Goal: Task Accomplishment & Management: Use online tool/utility

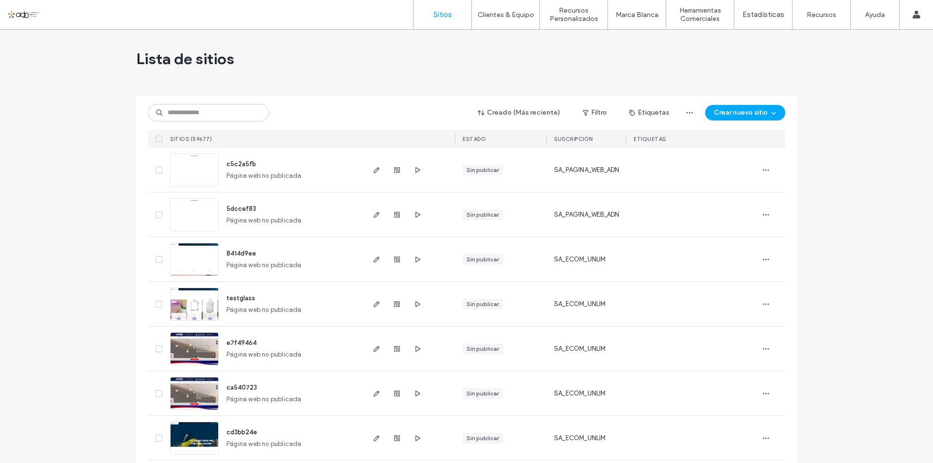
click at [235, 118] on input at bounding box center [208, 112] width 121 height 17
click at [660, 48] on div "Lista de sitios" at bounding box center [466, 59] width 661 height 58
click at [238, 117] on input at bounding box center [208, 112] width 121 height 17
paste input "**********"
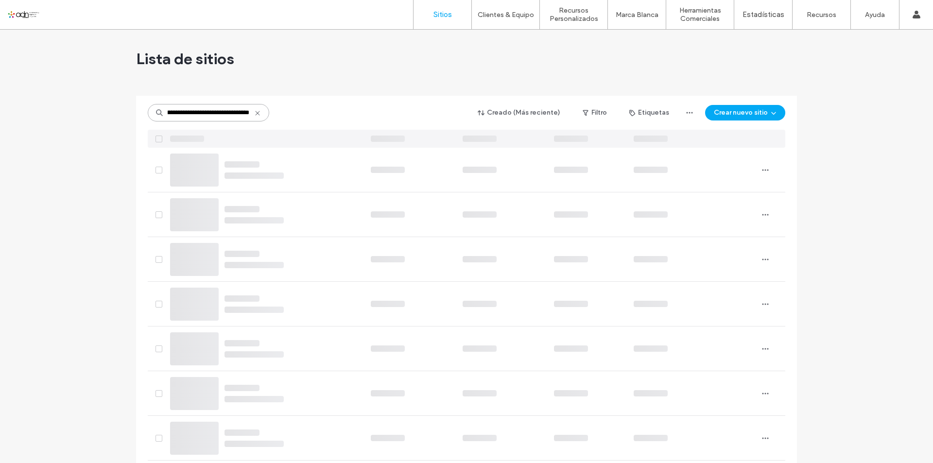
type input "**********"
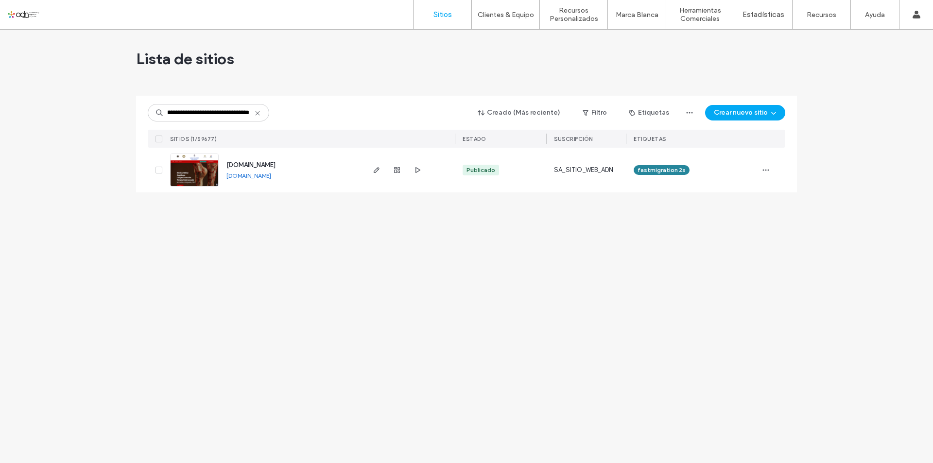
scroll to position [0, 0]
click at [196, 179] on img at bounding box center [195, 187] width 48 height 66
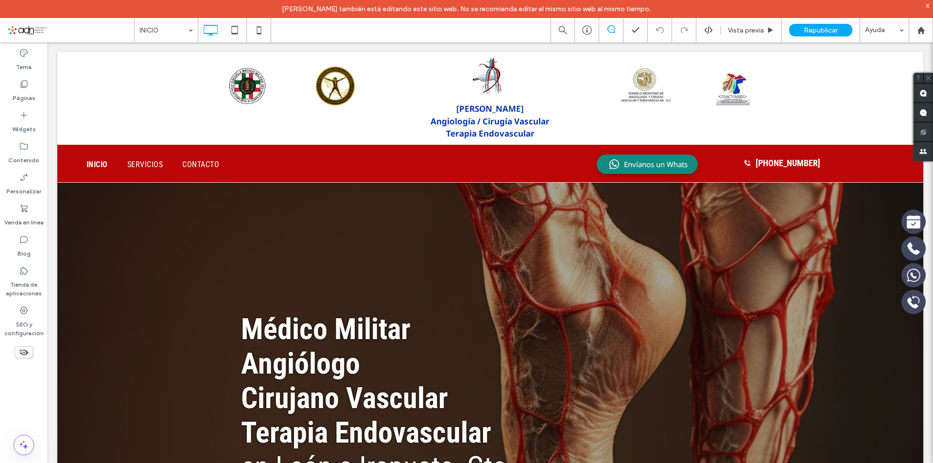
click at [928, 7] on div "x" at bounding box center [928, 5] width 4 height 8
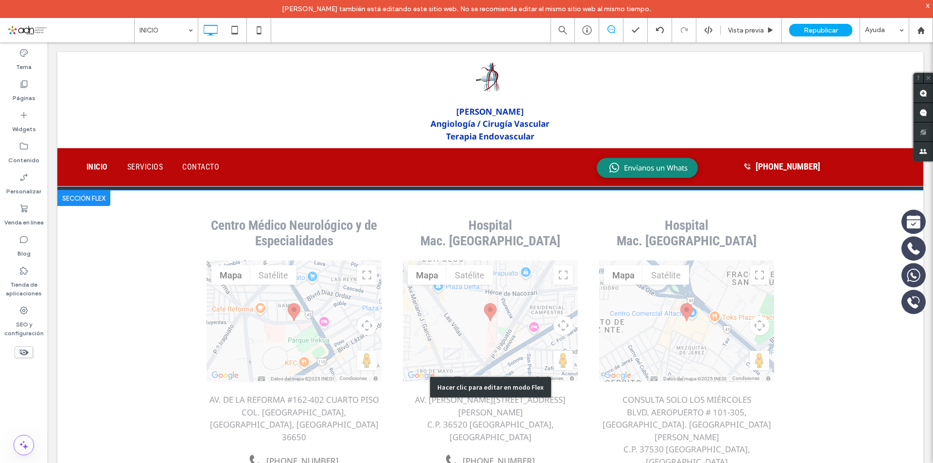
scroll to position [2014, 0]
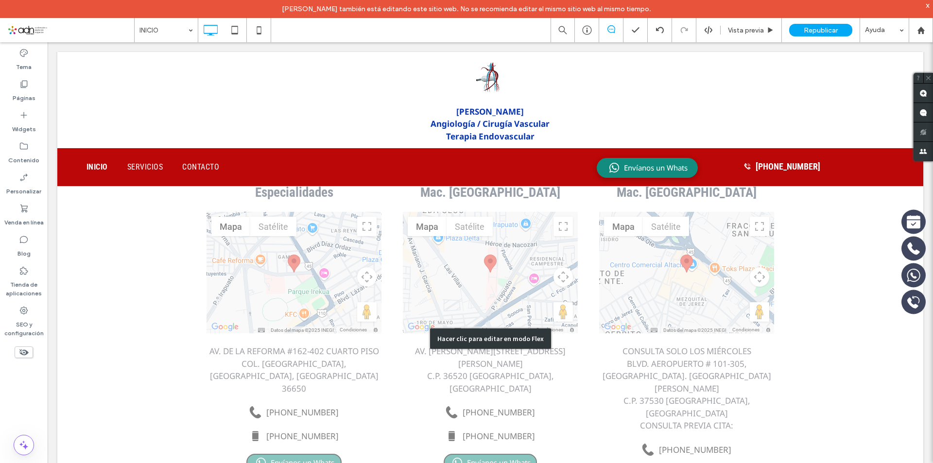
click at [746, 373] on div "Hacer clic para editar en modo Flex" at bounding box center [490, 339] width 866 height 394
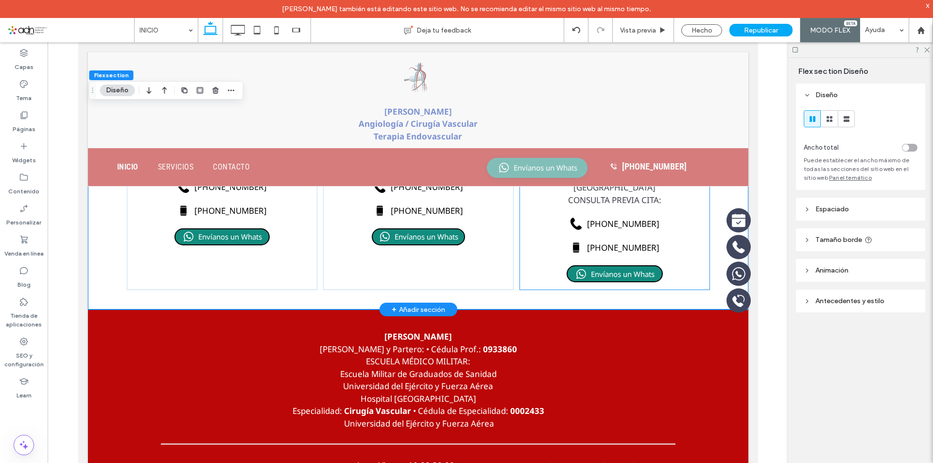
scroll to position [2042, 0]
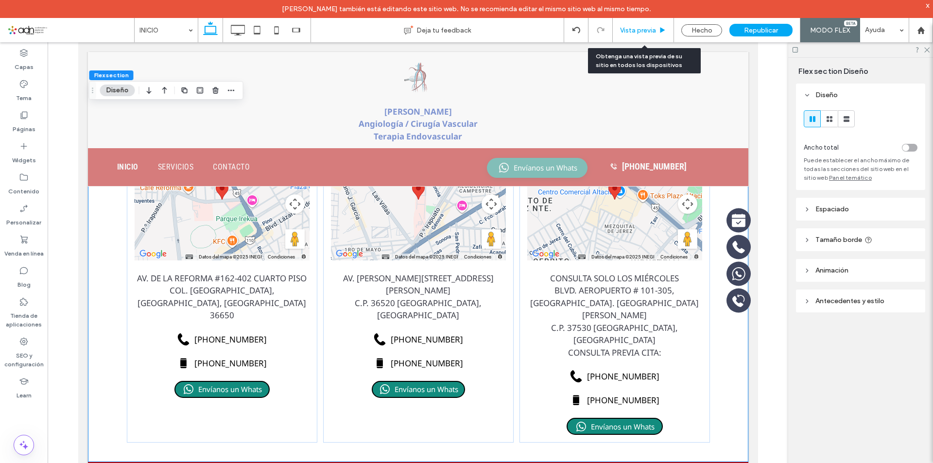
drag, startPoint x: 641, startPoint y: 32, endPoint x: 72, endPoint y: 73, distance: 570.5
click at [641, 32] on span "Vista previa" at bounding box center [638, 30] width 36 height 8
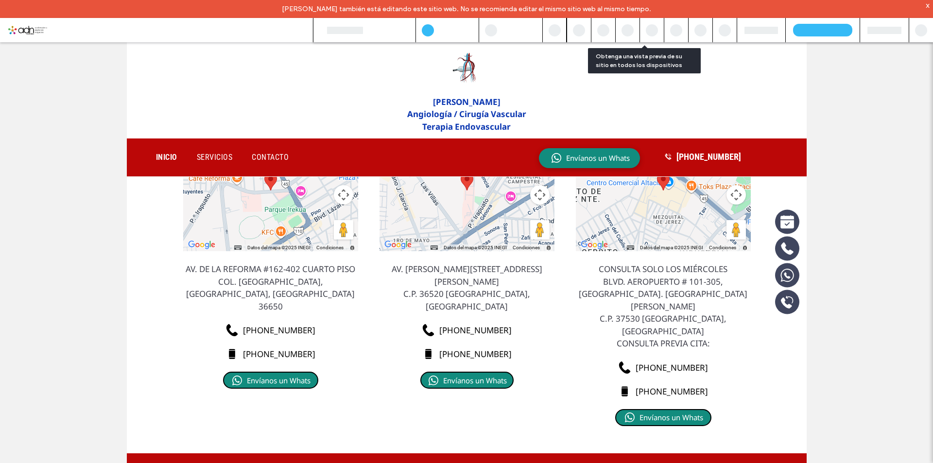
scroll to position [2072, 0]
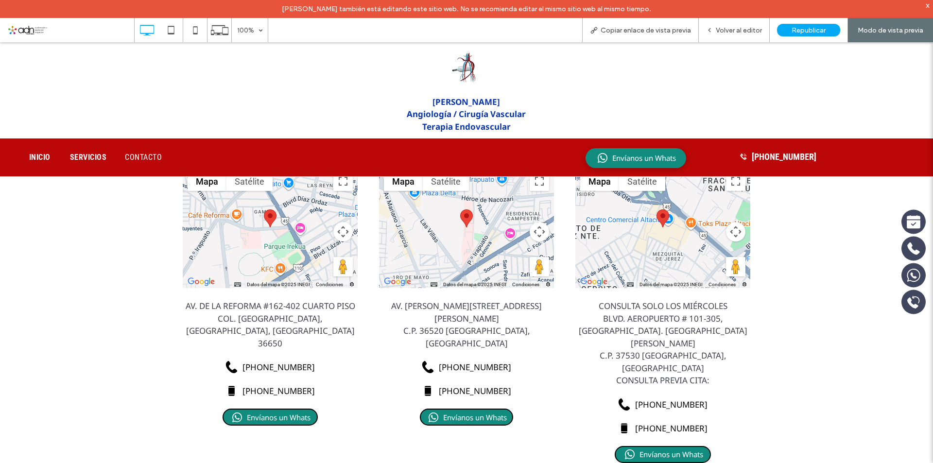
click at [85, 157] on span "SERVICIOS" at bounding box center [87, 163] width 35 height 12
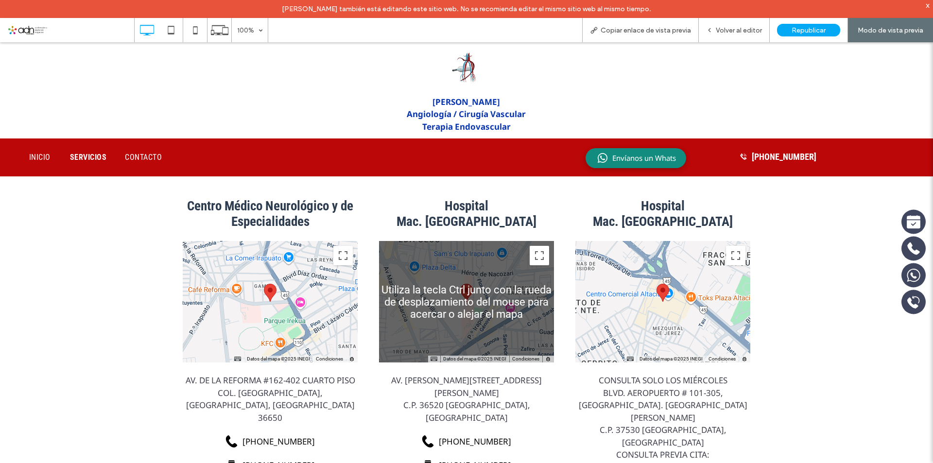
scroll to position [1802, 0]
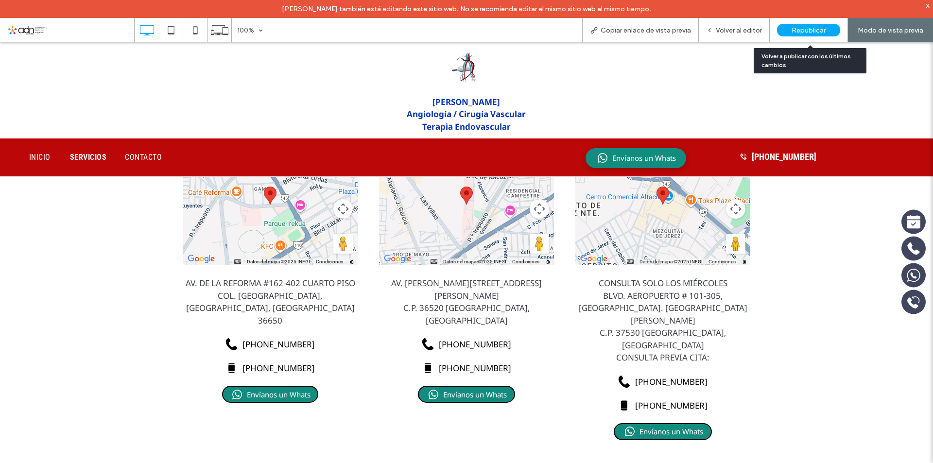
click at [828, 26] on div "Republicar" at bounding box center [808, 30] width 63 height 13
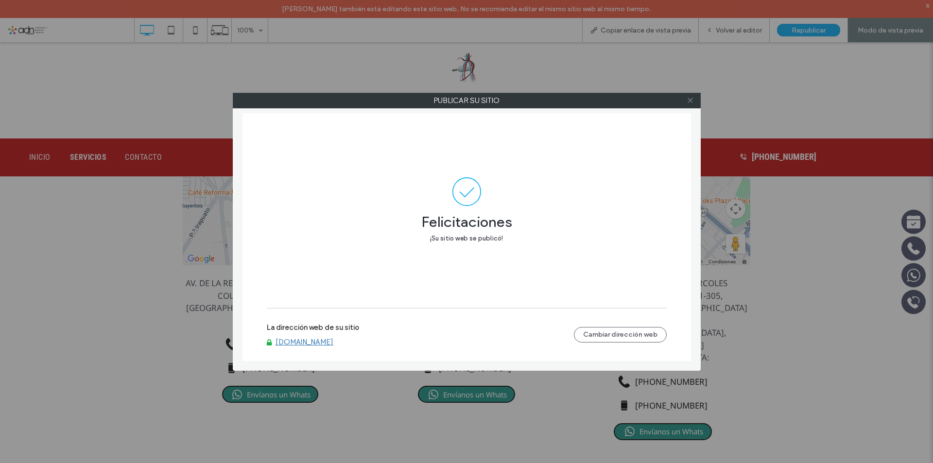
click at [688, 104] on span at bounding box center [689, 100] width 7 height 15
